Goal: Transaction & Acquisition: Book appointment/travel/reservation

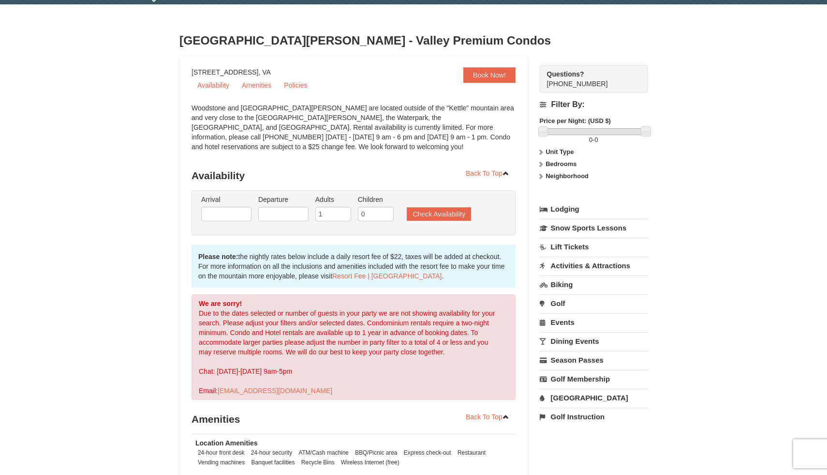
scroll to position [31, 0]
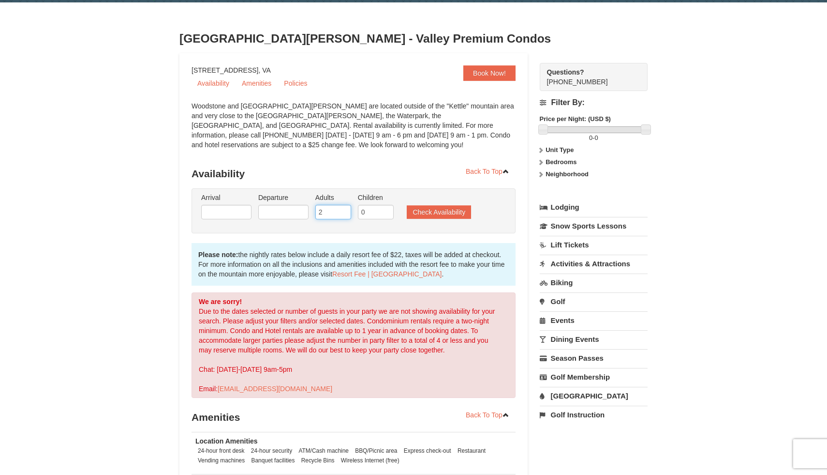
type input "2"
click at [346, 209] on input "2" at bounding box center [333, 212] width 36 height 15
click at [443, 216] on button "Check Availability" at bounding box center [439, 212] width 64 height 14
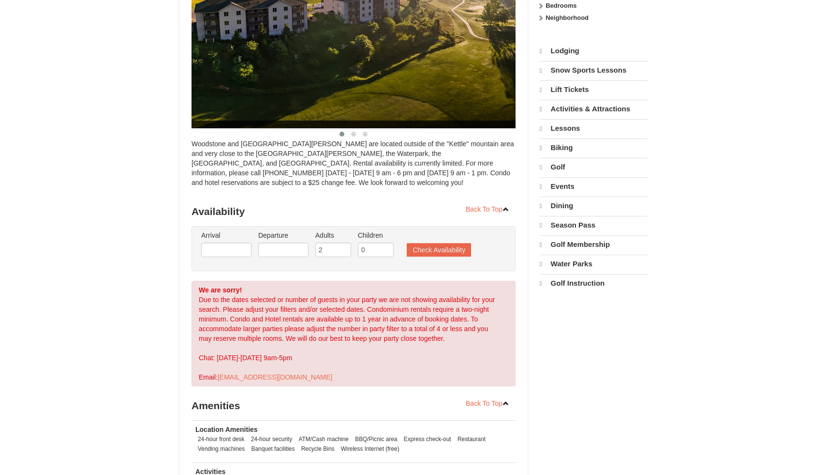
select select "10"
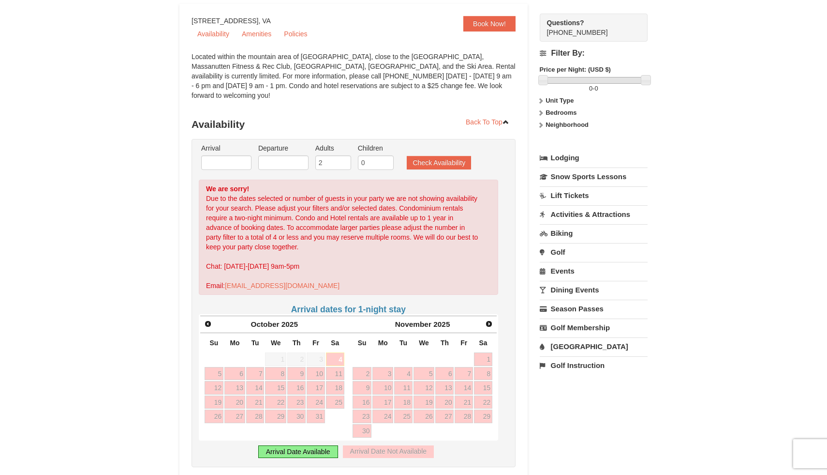
scroll to position [80, 0]
click at [340, 353] on link "4" at bounding box center [335, 360] width 18 height 14
type input "[DATE]"
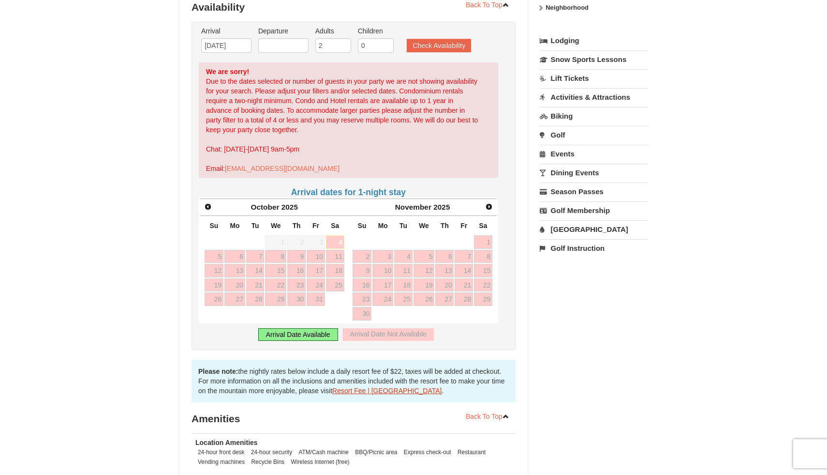
scroll to position [0, 0]
